Goal: Transaction & Acquisition: Purchase product/service

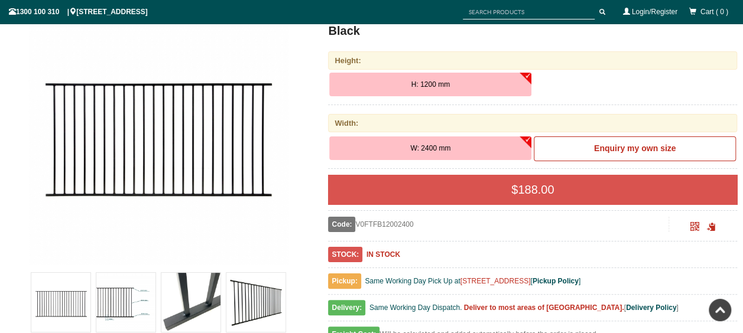
scroll to position [148, 0]
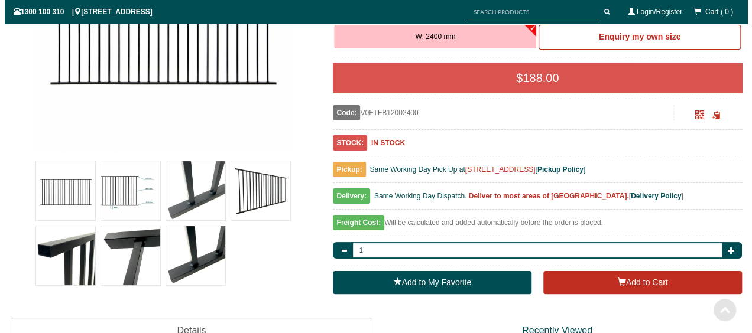
scroll to position [296, 0]
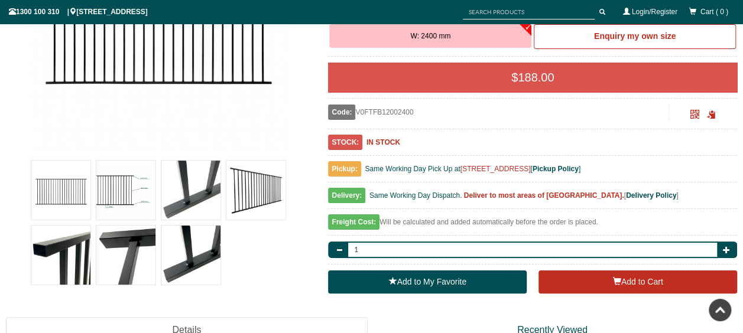
click at [262, 191] on img at bounding box center [255, 190] width 59 height 59
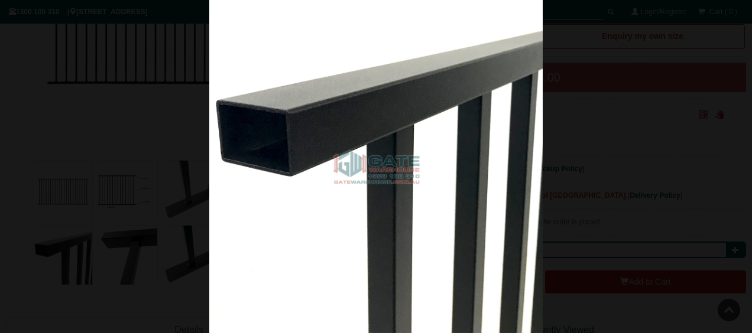
drag, startPoint x: 365, startPoint y: 235, endPoint x: 359, endPoint y: 235, distance: 6.5
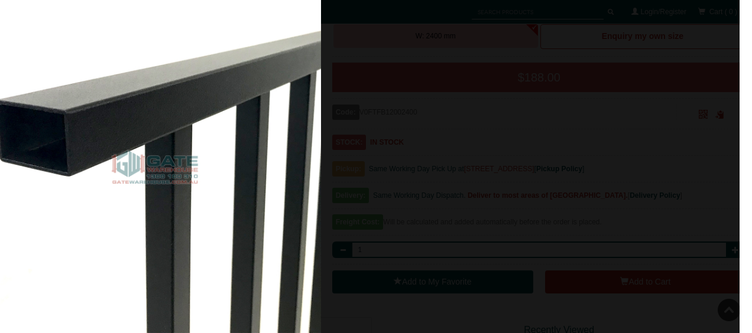
drag, startPoint x: 270, startPoint y: 235, endPoint x: 141, endPoint y: 237, distance: 129.4
click at [138, 235] on img at bounding box center [154, 166] width 333 height 333
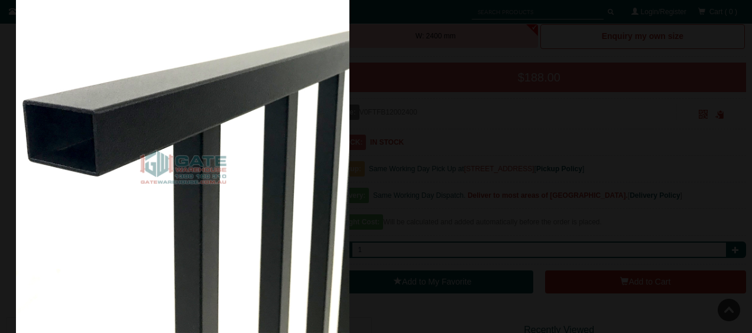
drag, startPoint x: 384, startPoint y: 230, endPoint x: 13, endPoint y: 228, distance: 370.6
click at [17, 229] on img at bounding box center [182, 166] width 333 height 333
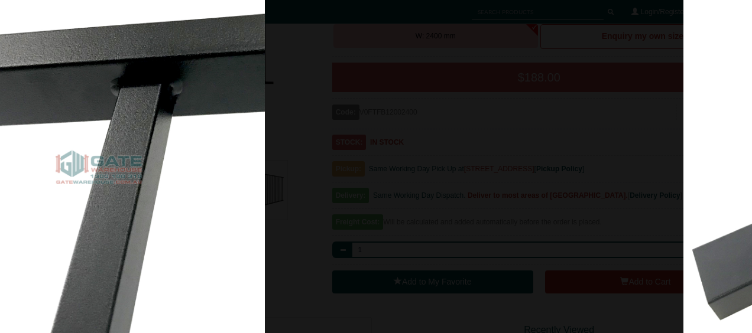
drag, startPoint x: 254, startPoint y: 219, endPoint x: 0, endPoint y: 223, distance: 253.6
click at [8, 223] on img at bounding box center [97, 166] width 333 height 333
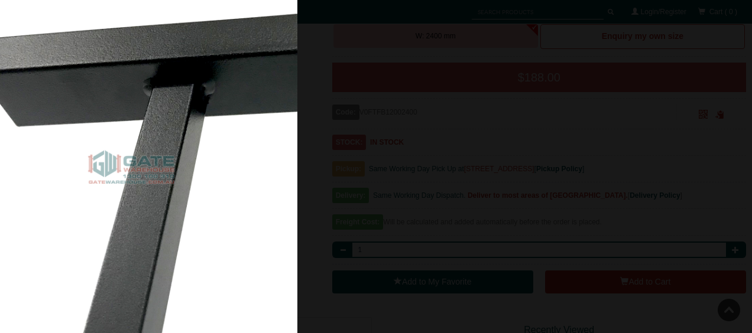
drag, startPoint x: 119, startPoint y: 241, endPoint x: 0, endPoint y: 241, distance: 119.4
